Goal: Find specific page/section

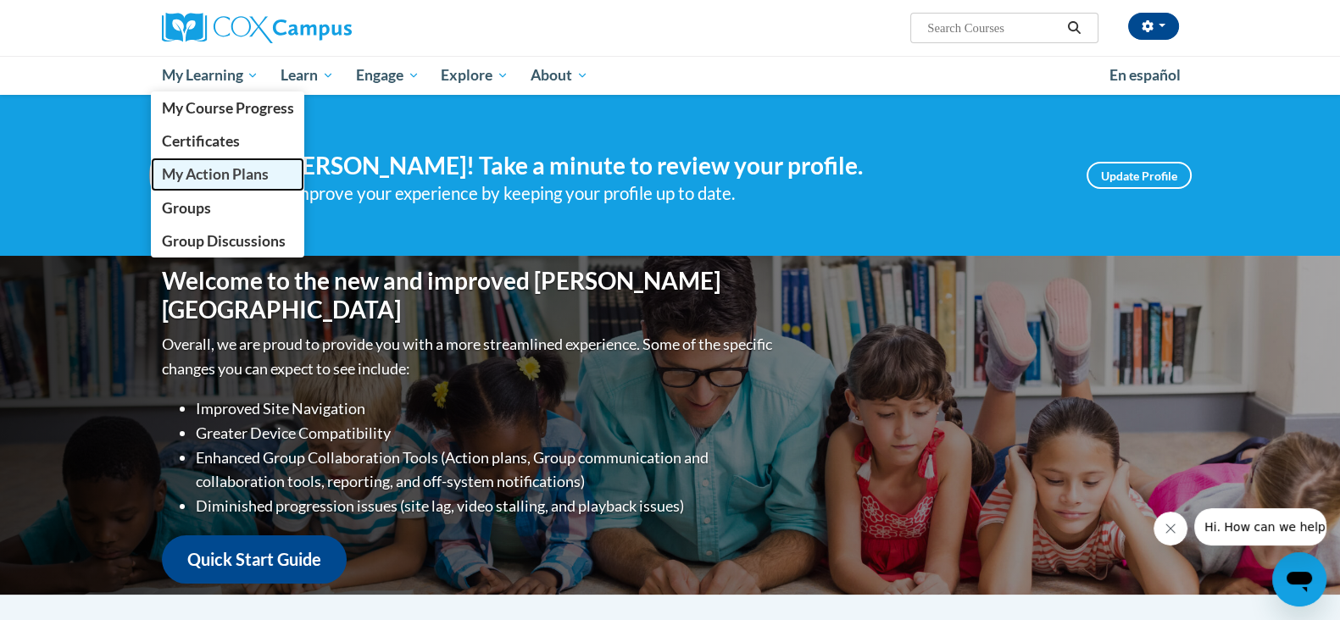
click at [202, 179] on span "My Action Plans" at bounding box center [214, 174] width 107 height 18
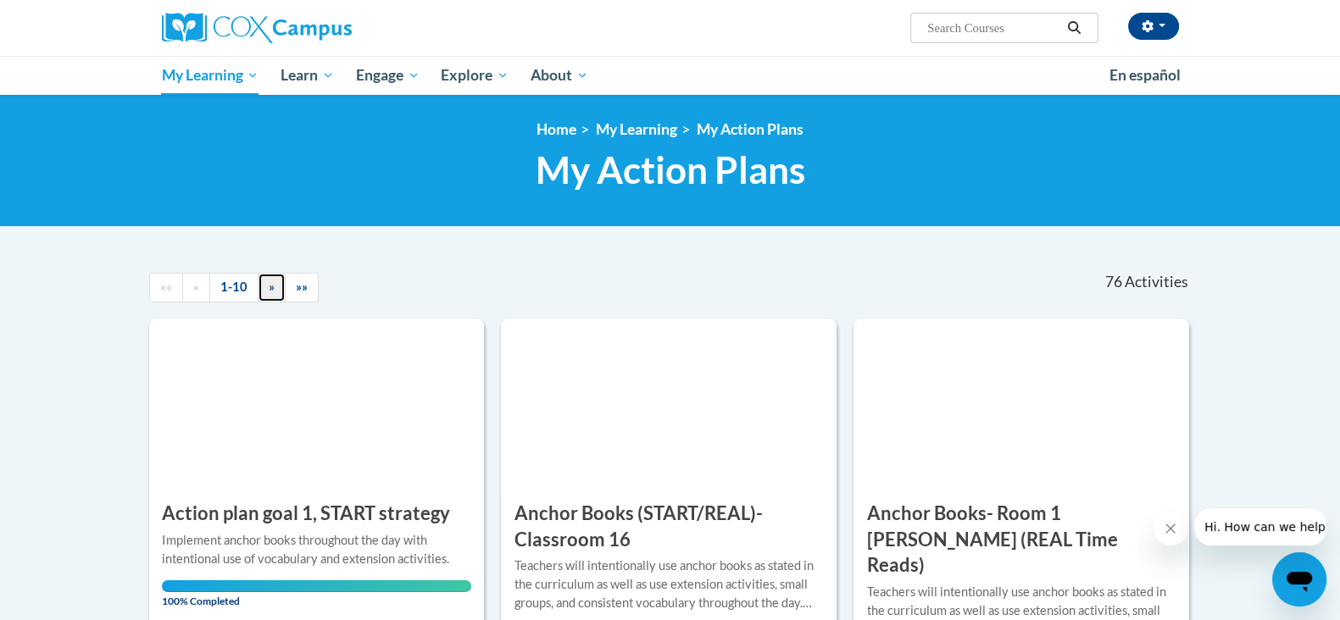
click at [265, 290] on link "»" at bounding box center [272, 288] width 28 height 30
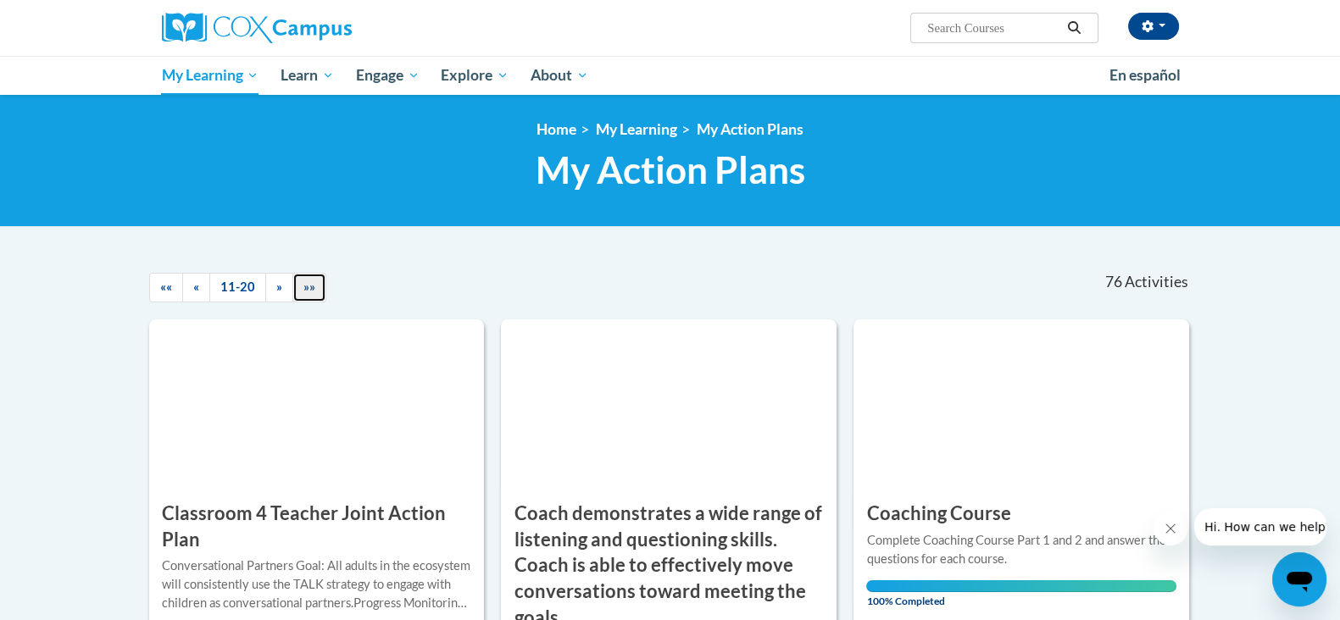
click at [304, 292] on span "»»" at bounding box center [309, 287] width 12 height 14
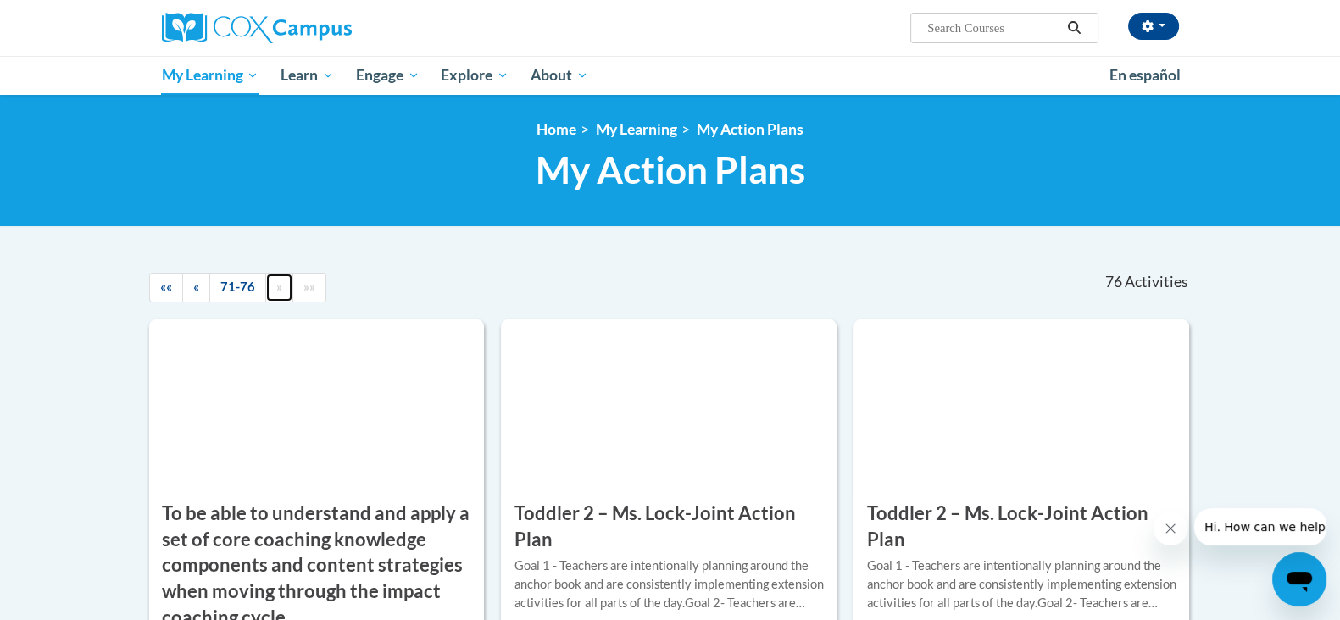
click at [275, 294] on link "»" at bounding box center [279, 288] width 28 height 30
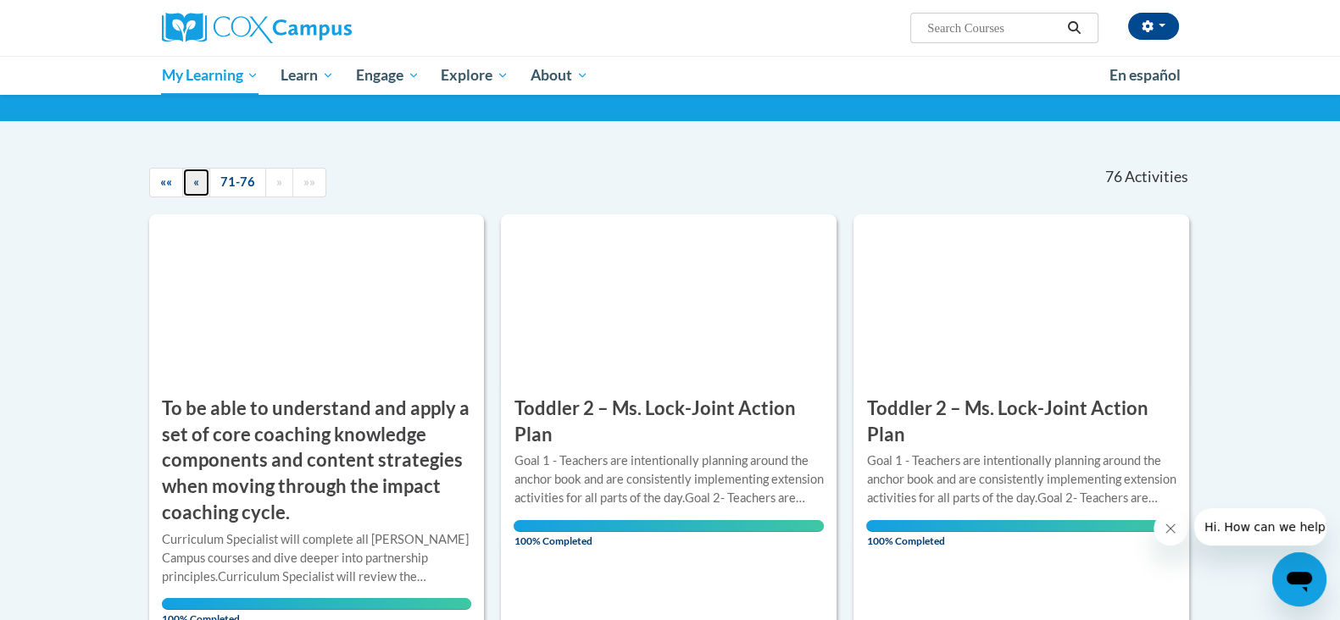
click at [199, 182] on link "«" at bounding box center [196, 183] width 28 height 30
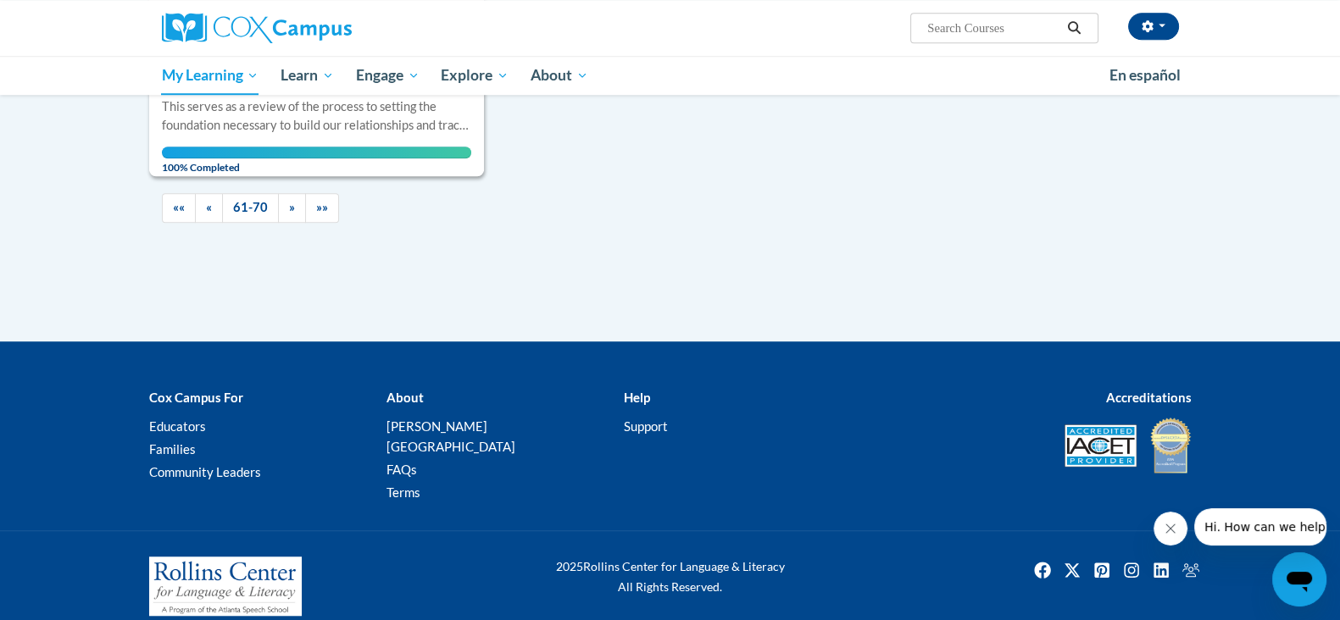
scroll to position [1534, 0]
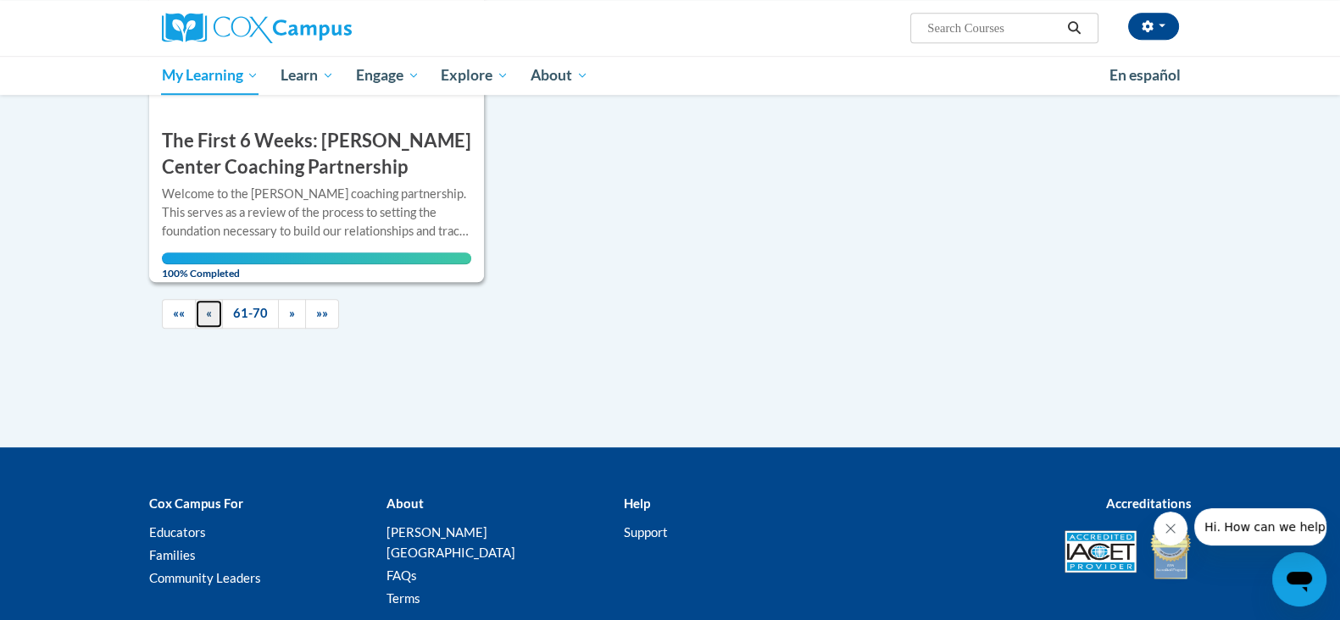
click at [210, 314] on span "«" at bounding box center [209, 313] width 6 height 14
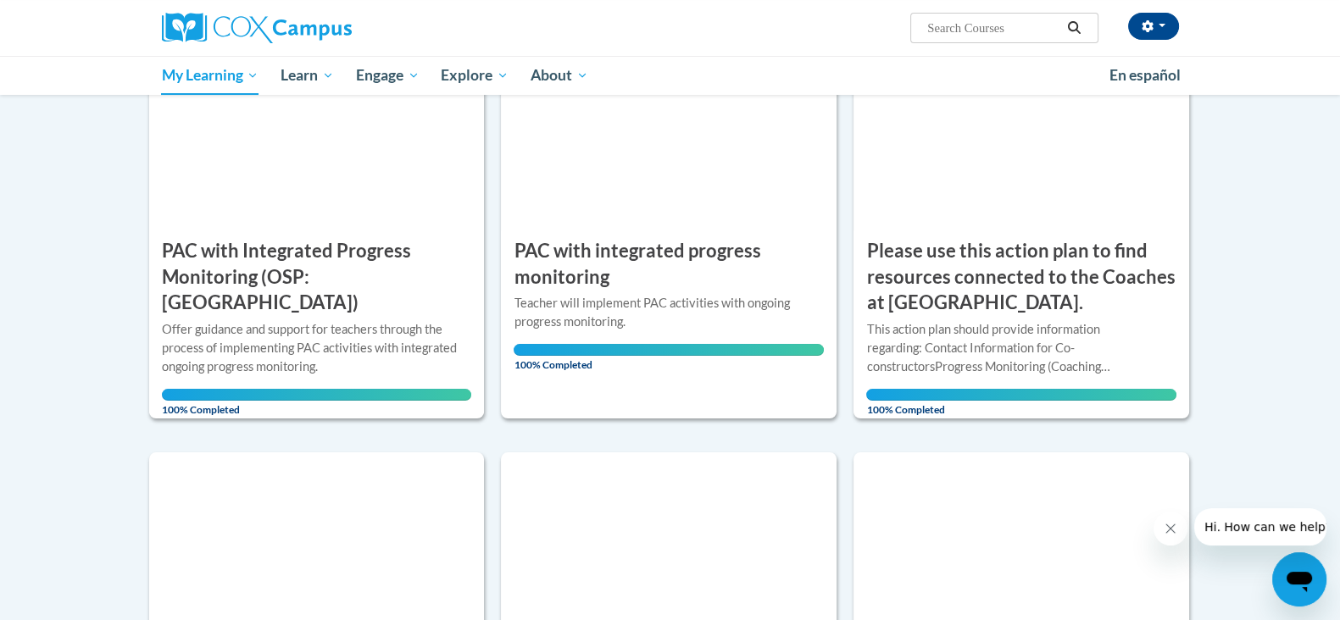
scroll to position [0, 0]
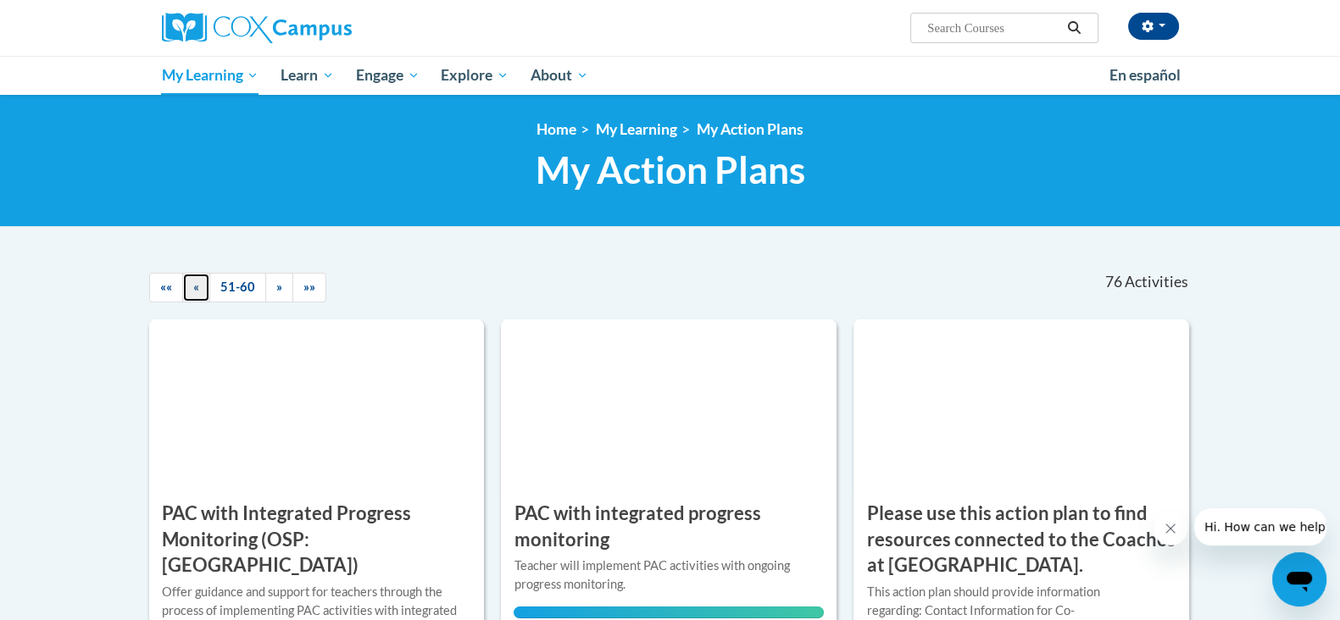
click at [199, 288] on link "«" at bounding box center [196, 288] width 28 height 30
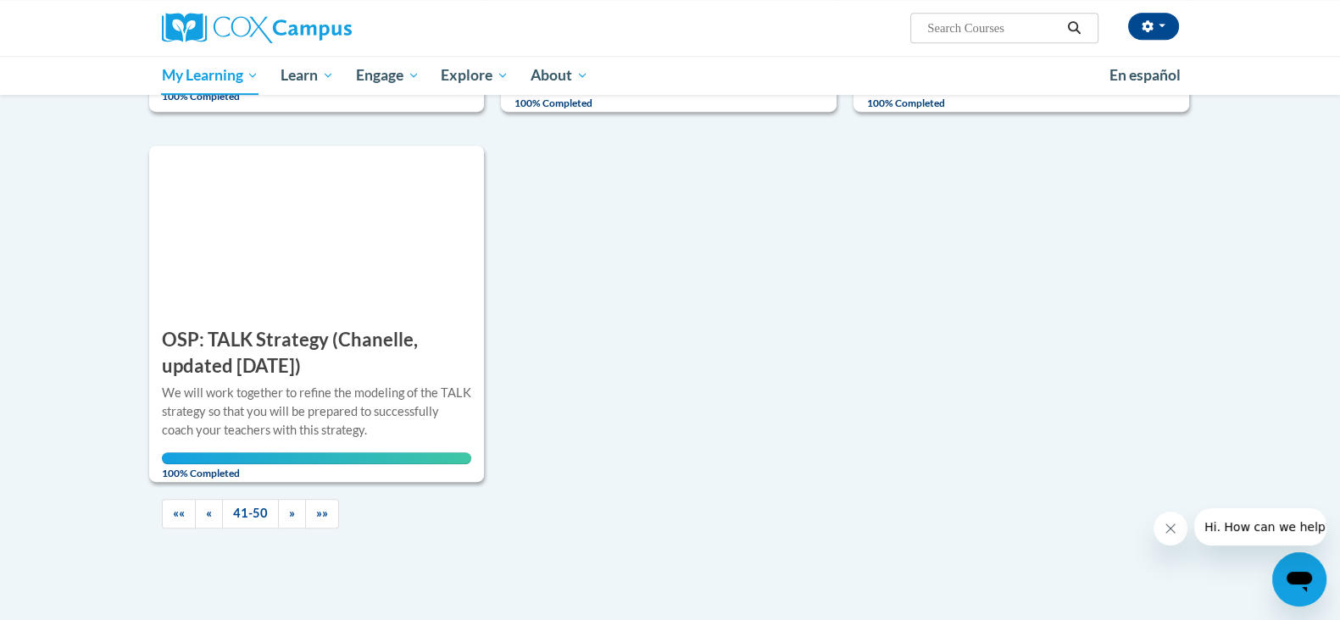
scroll to position [1376, 0]
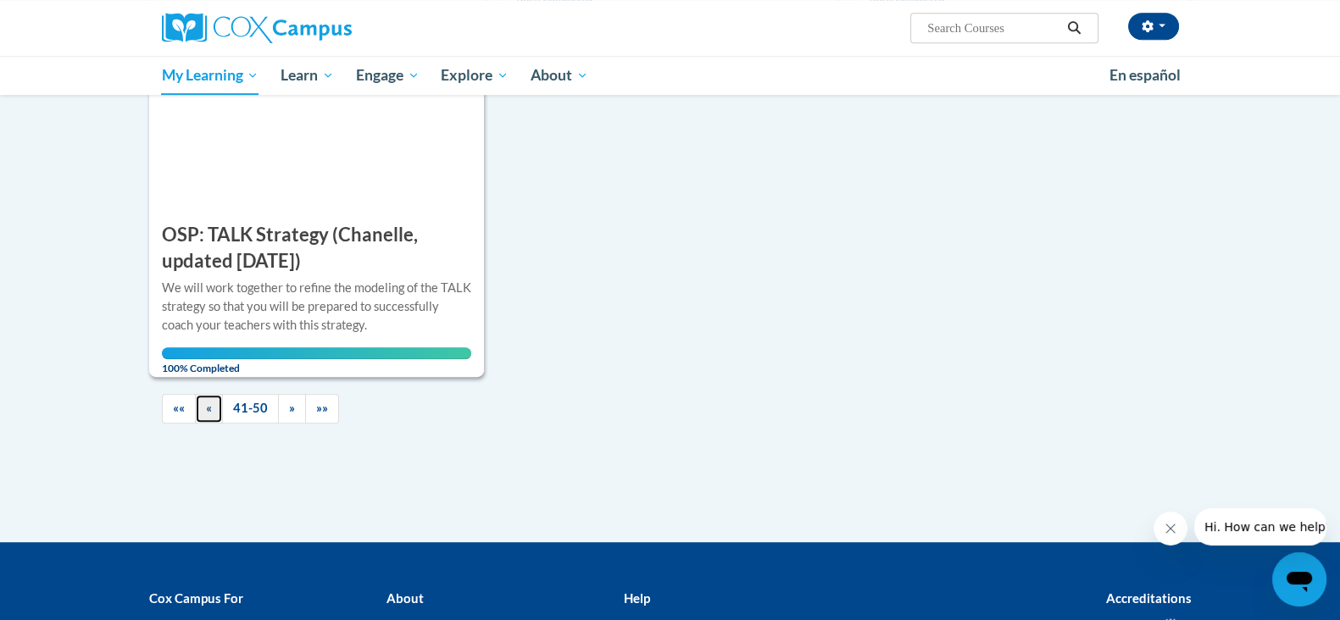
click at [212, 422] on link "«" at bounding box center [209, 409] width 28 height 30
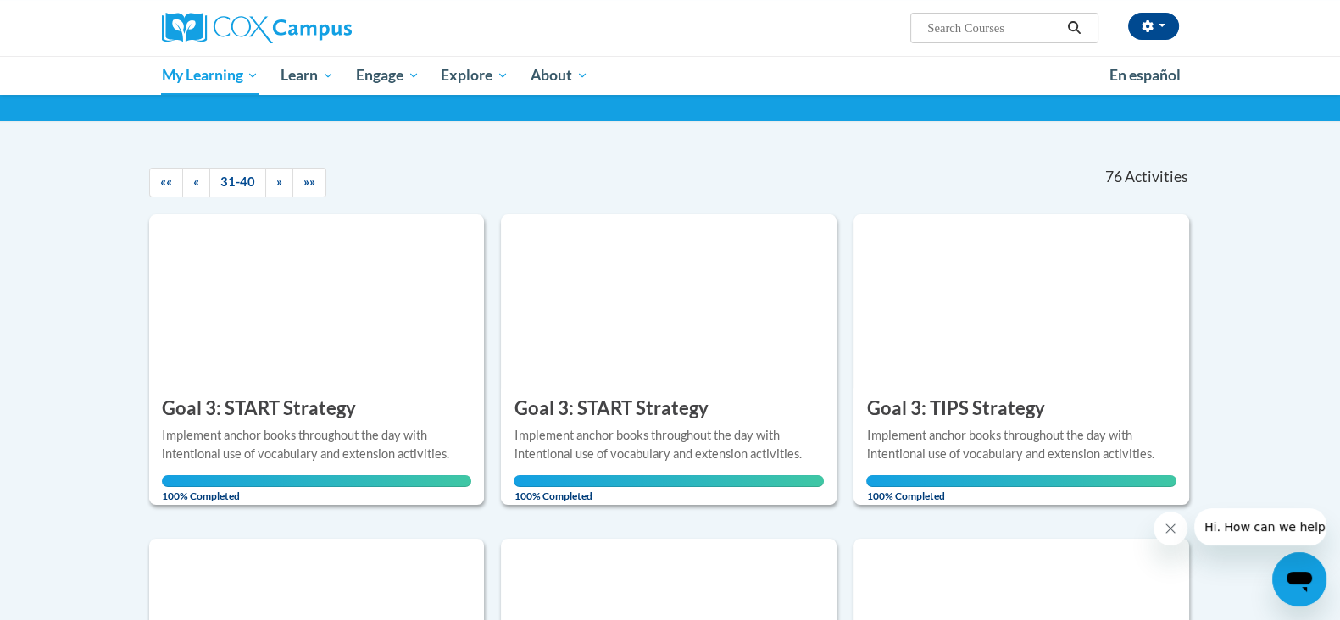
scroll to position [0, 0]
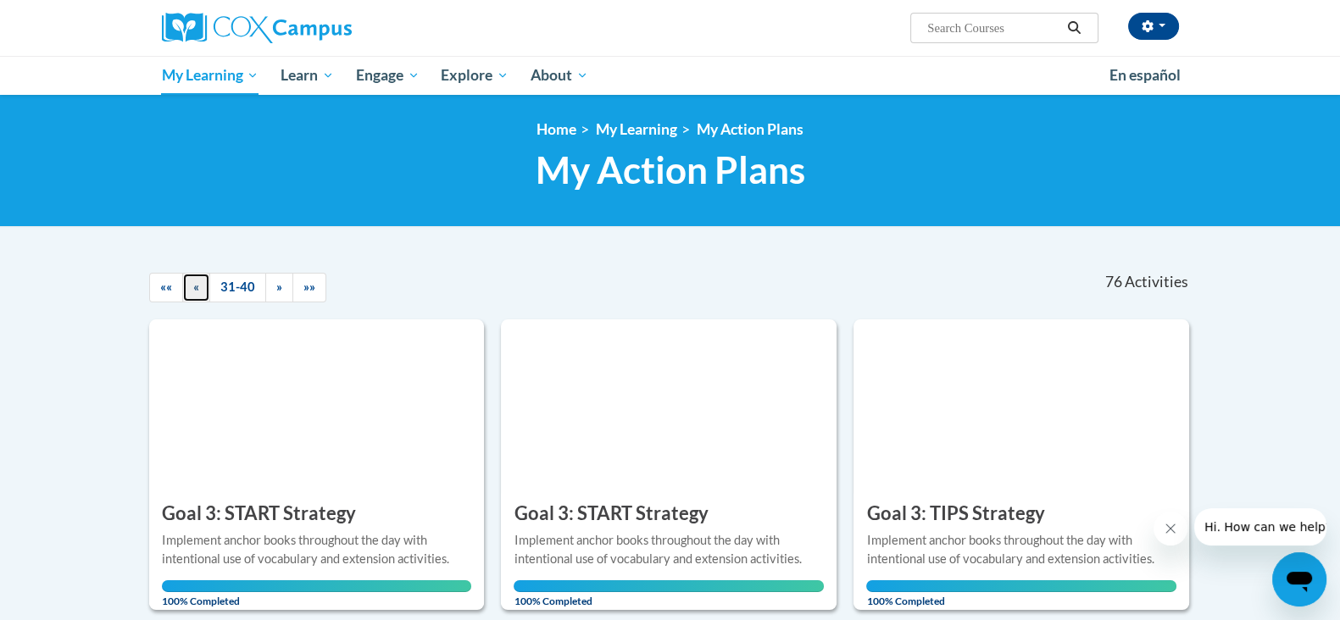
click at [196, 286] on span "«" at bounding box center [196, 287] width 6 height 14
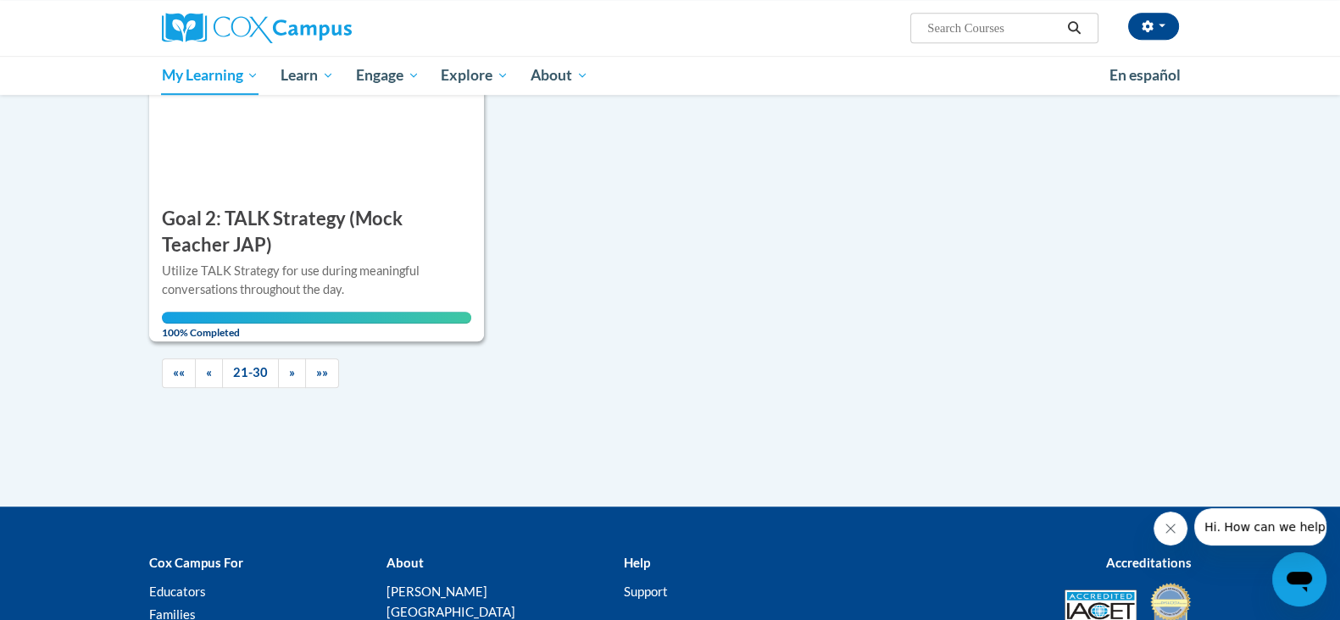
scroll to position [1588, 0]
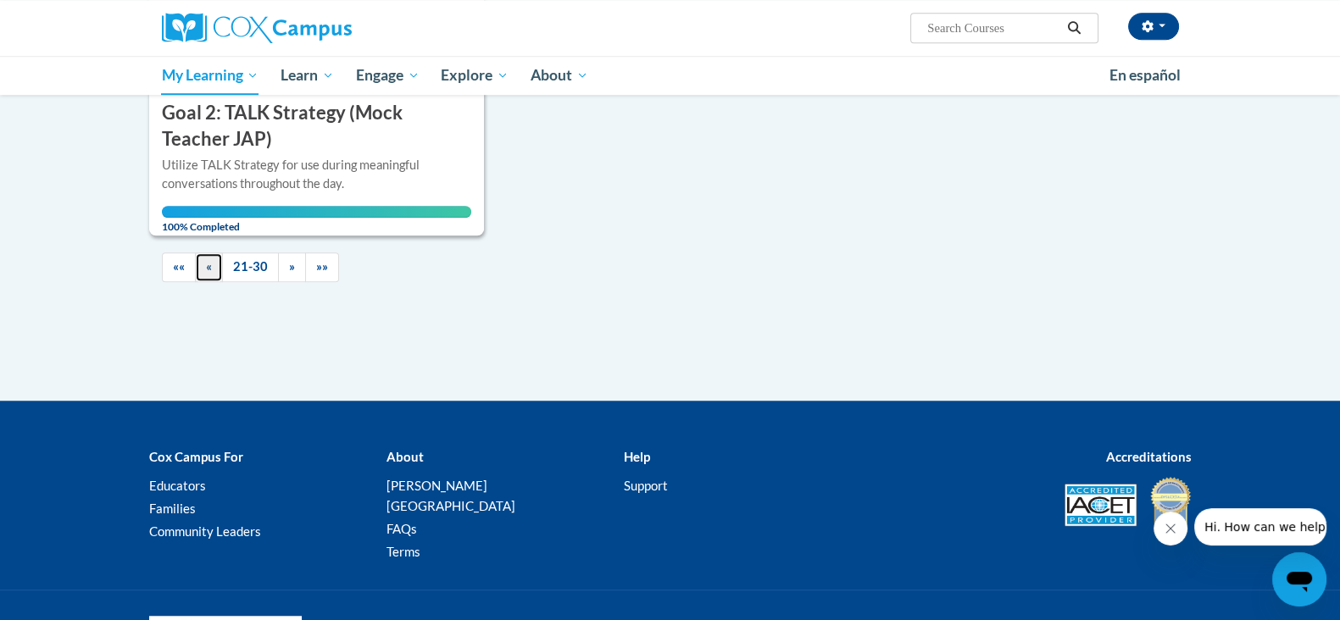
click at [210, 268] on span "«" at bounding box center [209, 266] width 6 height 14
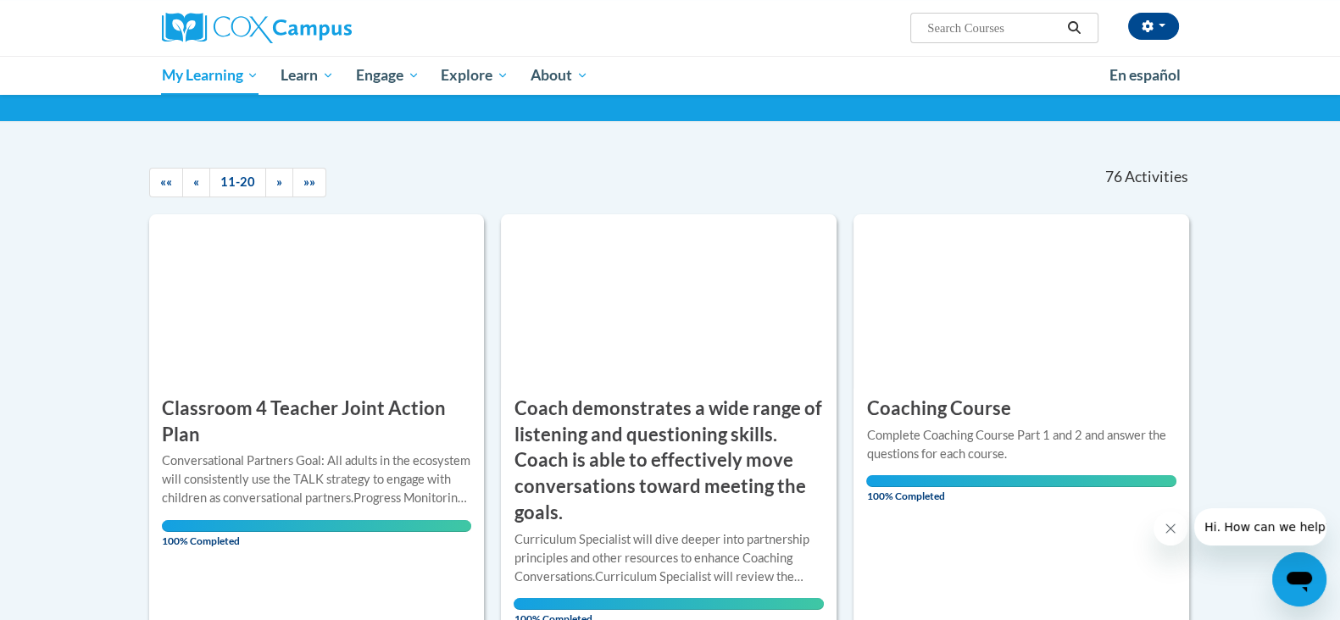
scroll to position [0, 0]
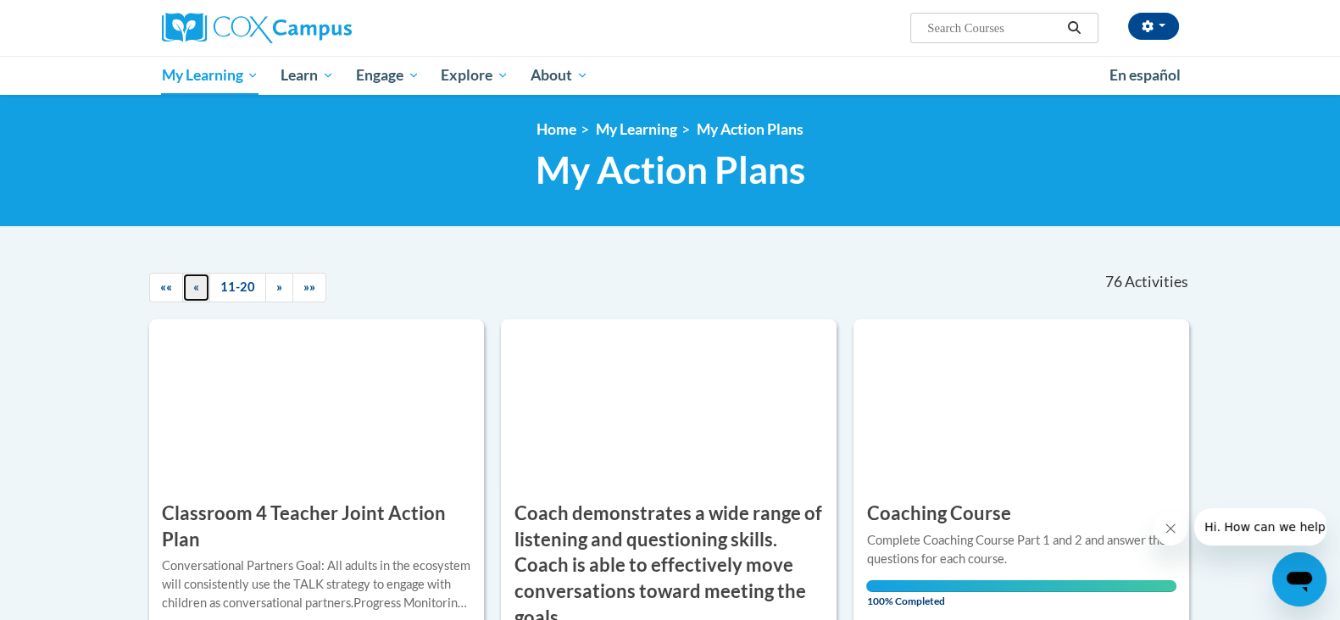
click at [195, 286] on span "«" at bounding box center [196, 287] width 6 height 14
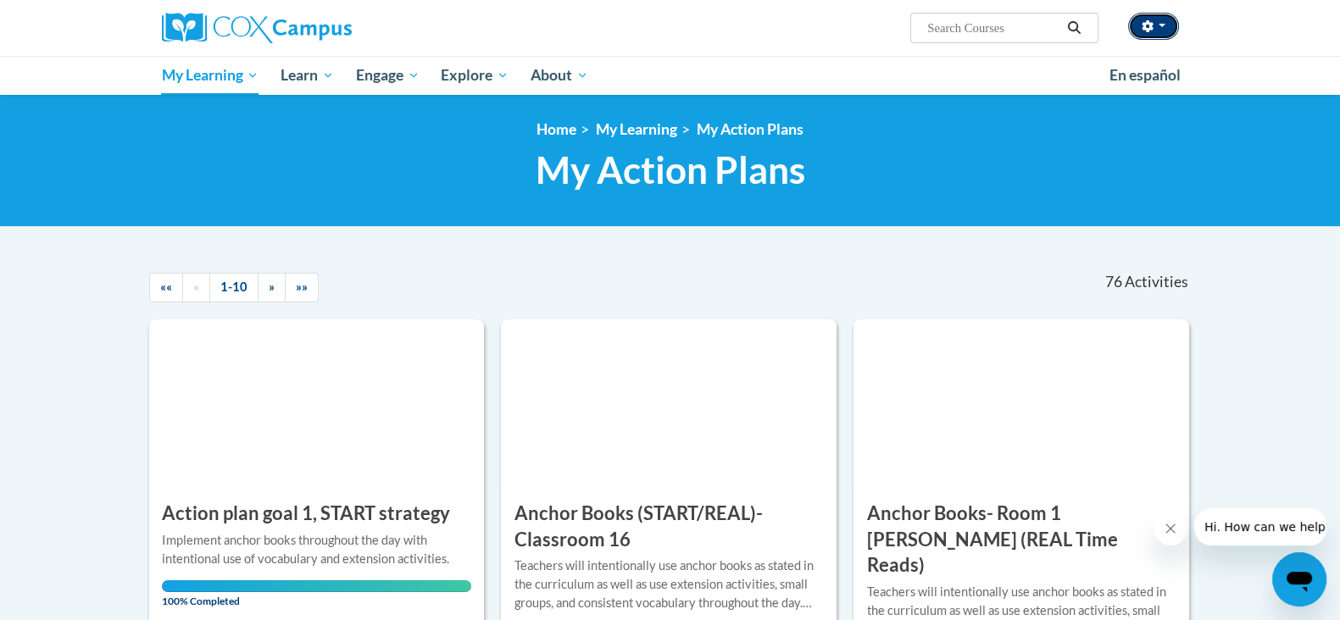
click at [1145, 34] on button "button" at bounding box center [1153, 26] width 51 height 27
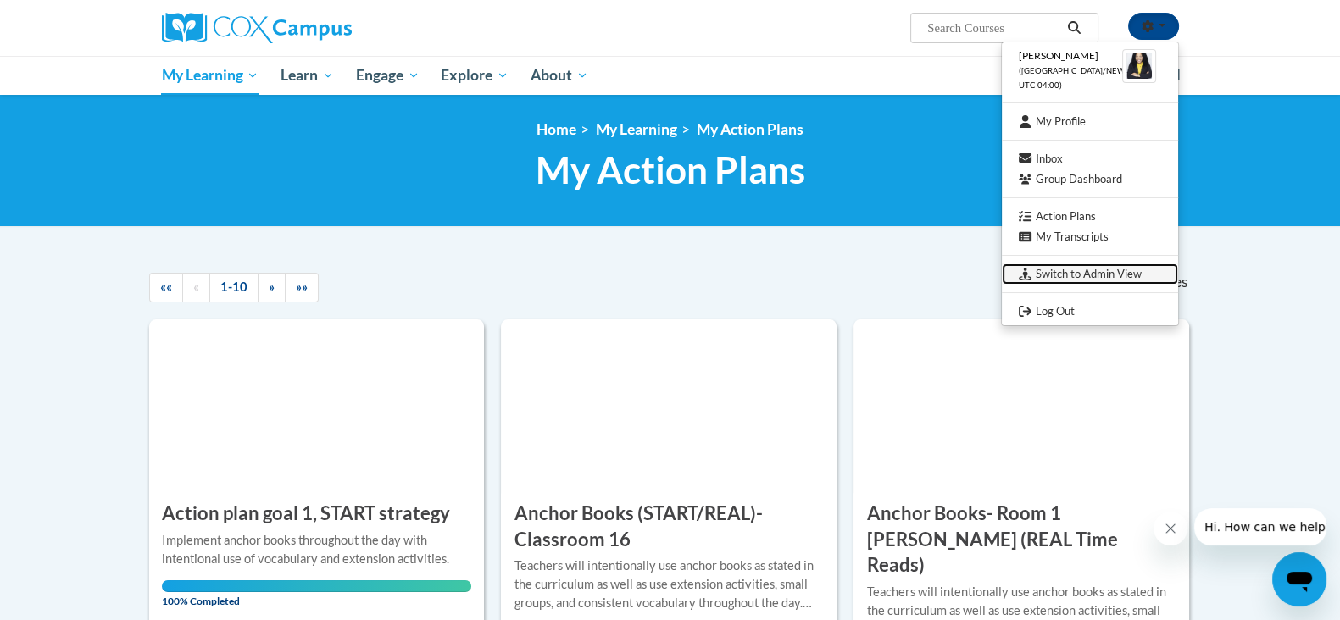
click at [1068, 277] on link "Switch to Admin View" at bounding box center [1090, 274] width 176 height 21
